Goal: Task Accomplishment & Management: Manage account settings

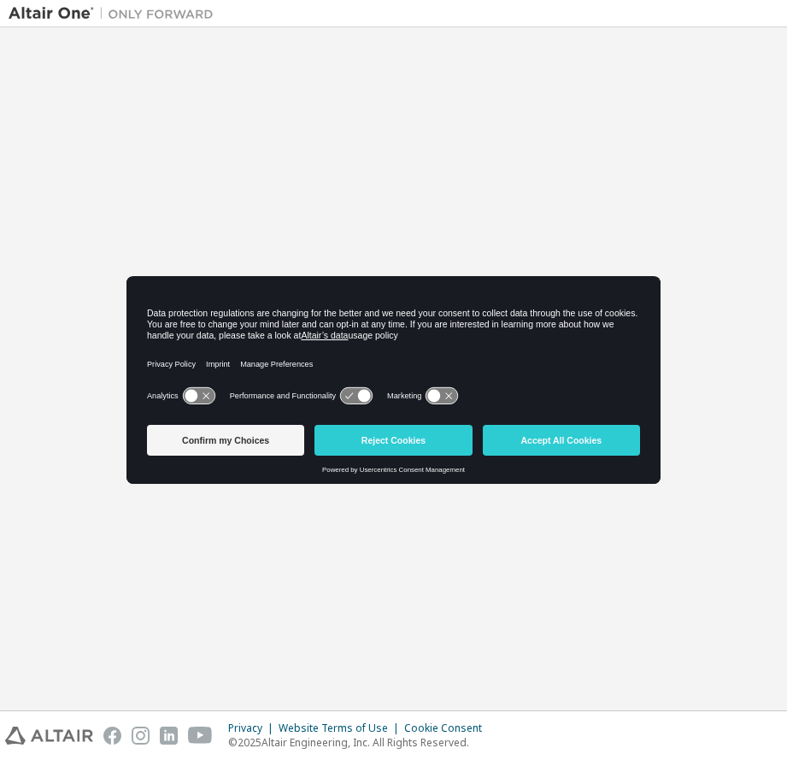
click at [408, 444] on button "Reject Cookies" at bounding box center [393, 440] width 157 height 31
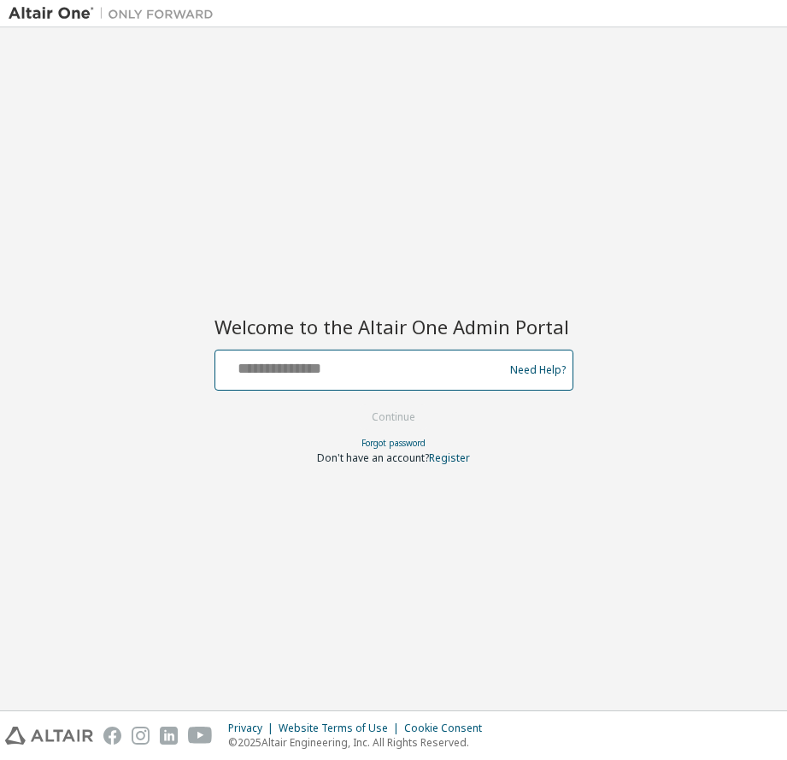
click at [331, 372] on input "text" at bounding box center [362, 366] width 280 height 25
type input "**********"
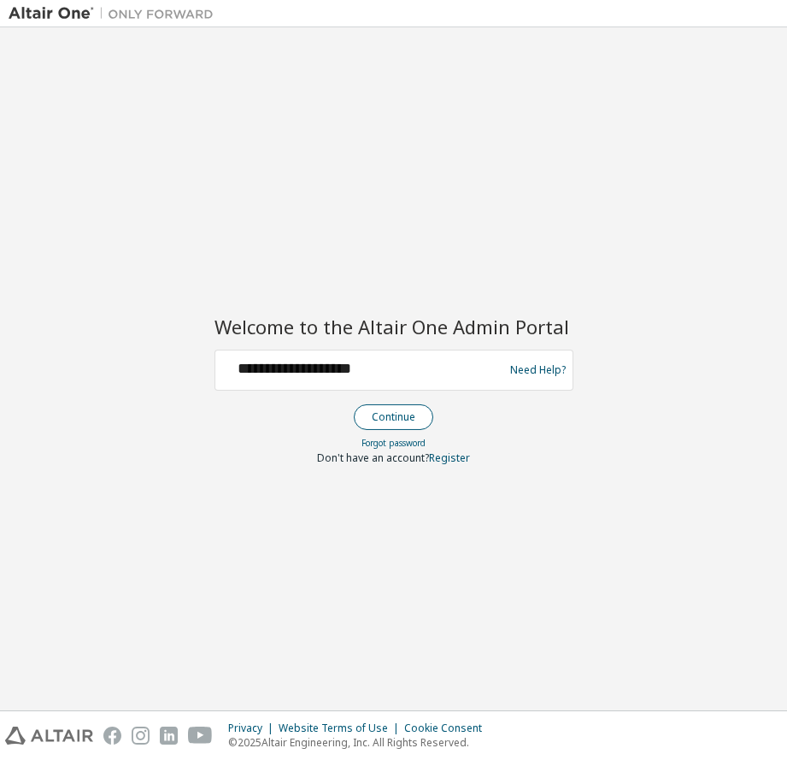
click at [408, 414] on button "Continue" at bounding box center [394, 417] width 80 height 26
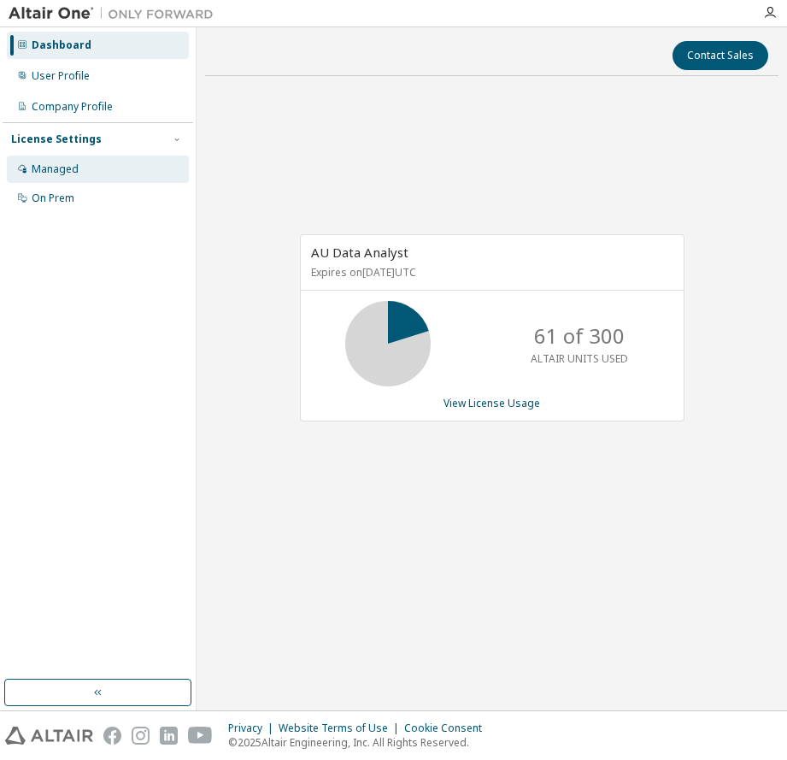
click at [81, 174] on div "Managed" at bounding box center [98, 169] width 182 height 27
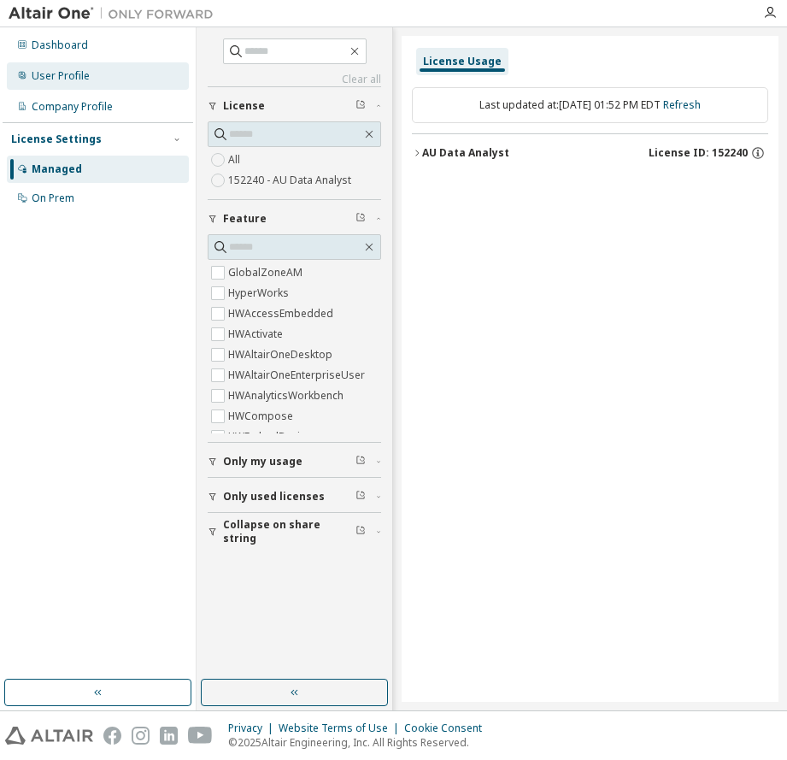
click at [62, 80] on div "User Profile" at bounding box center [61, 76] width 58 height 14
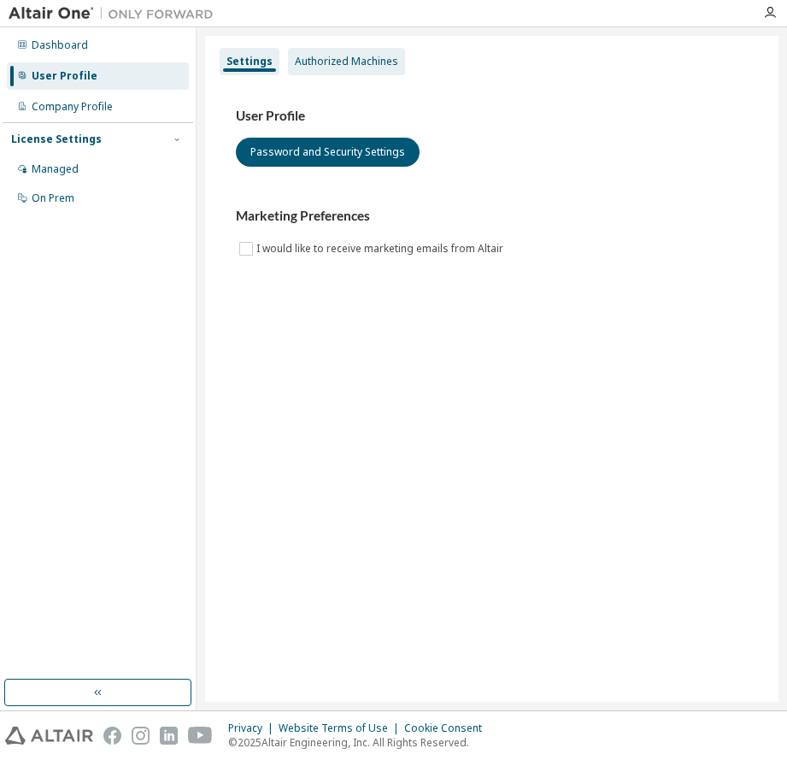
click at [357, 60] on div "Authorized Machines" at bounding box center [346, 62] width 103 height 14
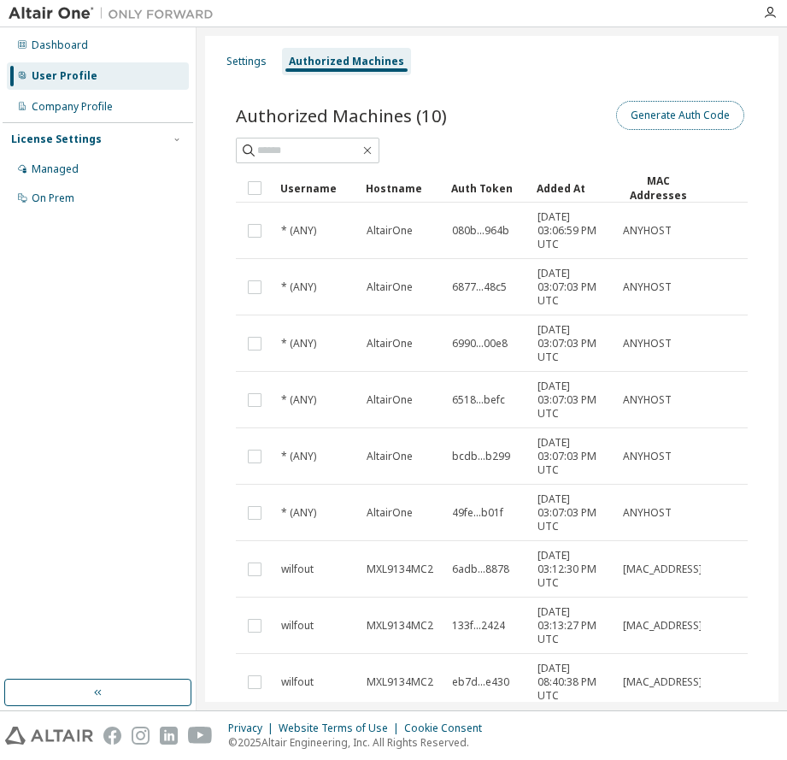
click at [634, 117] on button "Generate Auth Code" at bounding box center [680, 115] width 128 height 29
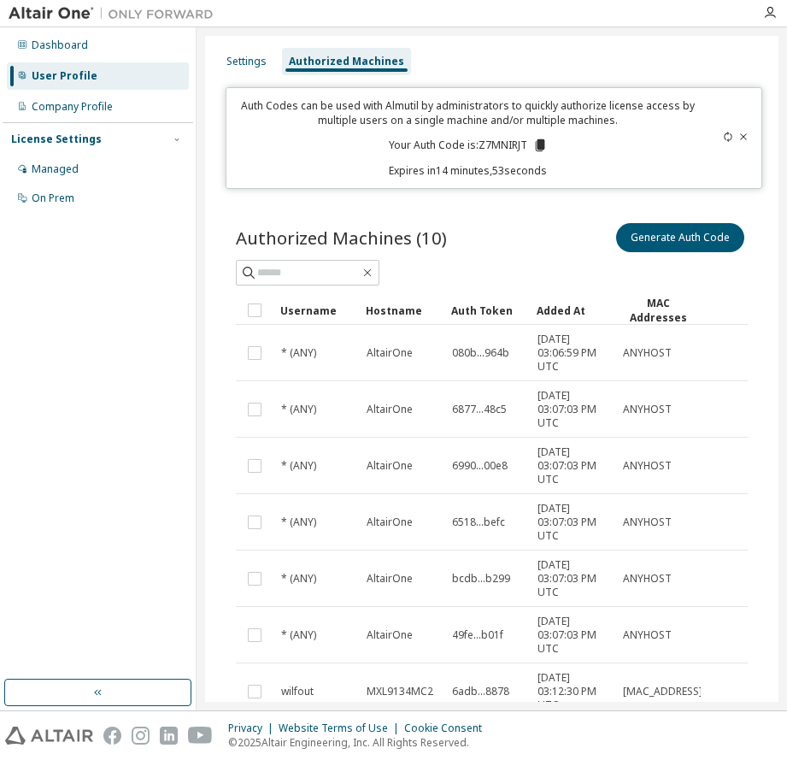
click at [544, 149] on icon at bounding box center [540, 145] width 15 height 15
